Goal: Navigation & Orientation: Find specific page/section

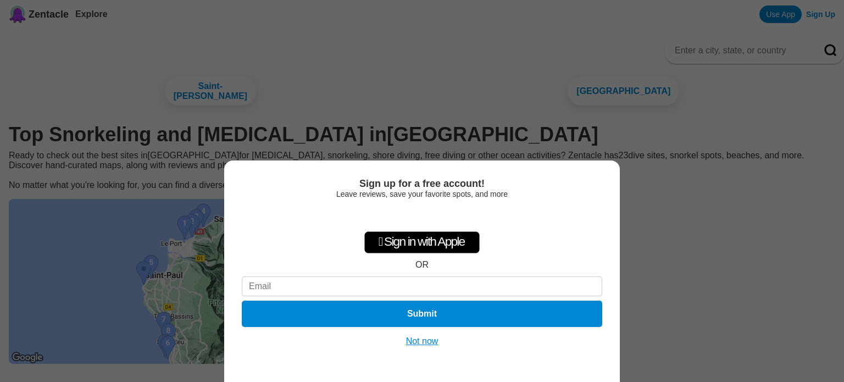
click at [428, 340] on button "Not now" at bounding box center [422, 341] width 39 height 11
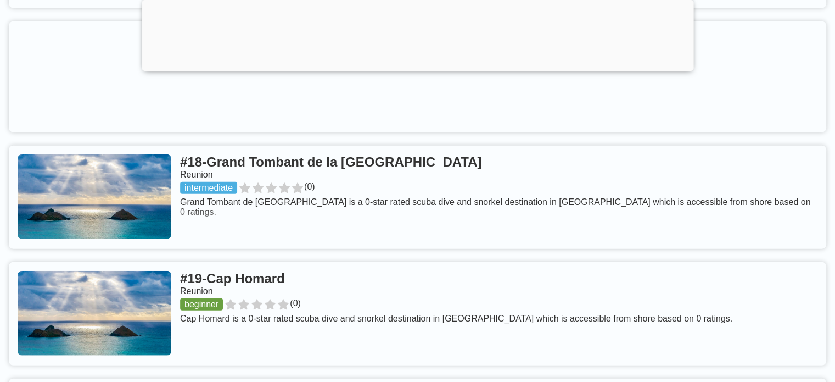
scroll to position [2680, 0]
drag, startPoint x: 710, startPoint y: 248, endPoint x: 634, endPoint y: 226, distance: 78.4
click at [634, 226] on link at bounding box center [418, 196] width 818 height 103
